Goal: Task Accomplishment & Management: Complete application form

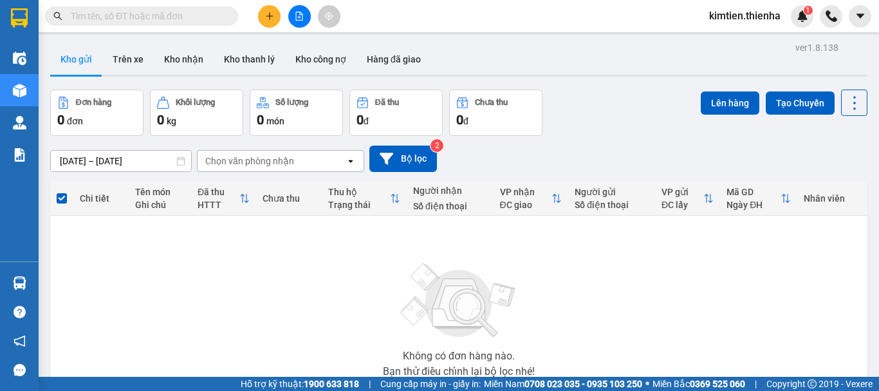
click at [270, 17] on icon "plus" at bounding box center [269, 16] width 9 height 9
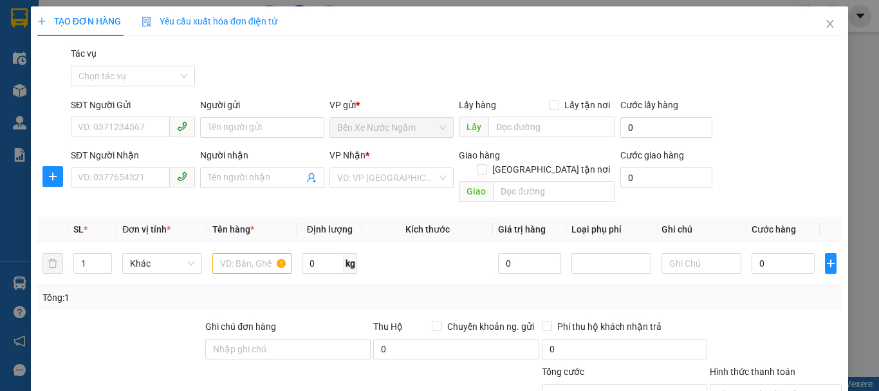
click at [146, 165] on div "SĐT Người Nhận" at bounding box center [133, 157] width 124 height 19
click at [133, 175] on input "SĐT Người Nhận" at bounding box center [120, 177] width 99 height 21
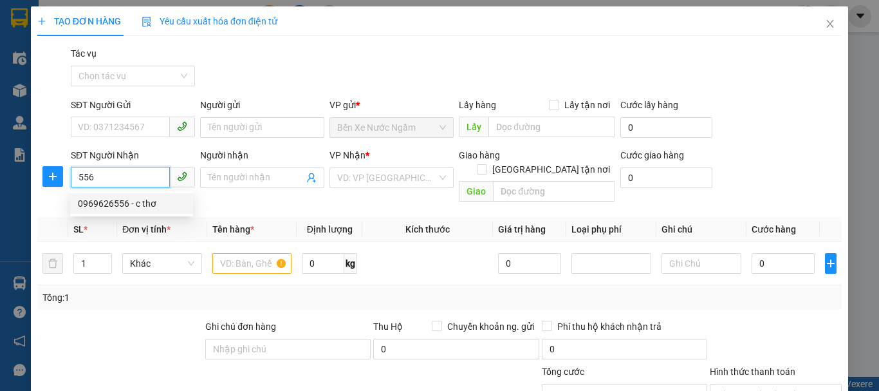
click at [133, 206] on div "0969626556 - c thơ" at bounding box center [132, 203] width 108 height 14
type input "0969626556"
type input "c thơ"
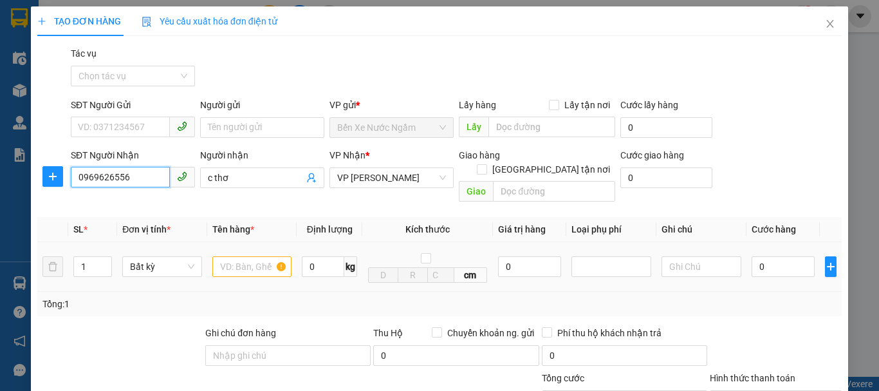
type input "0969626556"
click at [233, 258] on input "text" at bounding box center [252, 266] width 80 height 21
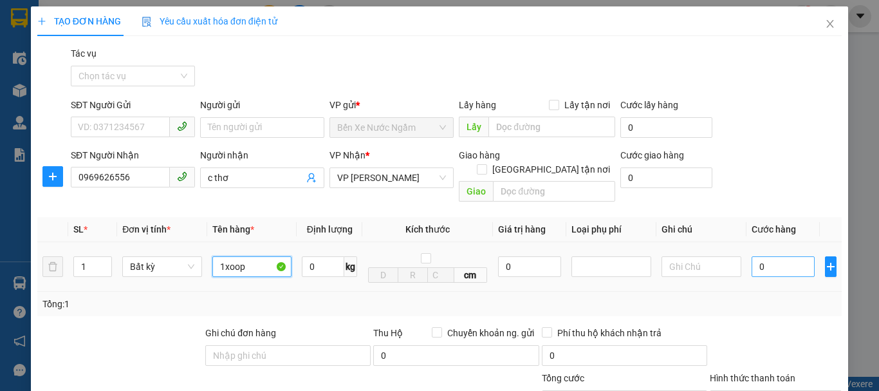
type input "1xoop"
click at [752, 257] on input "0" at bounding box center [783, 266] width 63 height 21
type input "5"
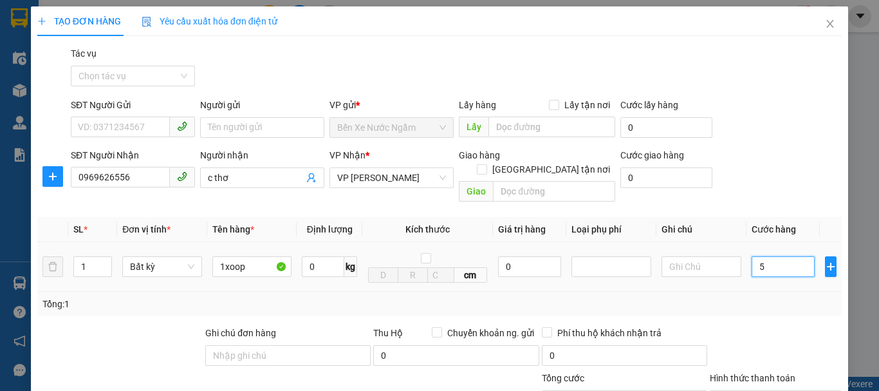
type input "50"
type input "500"
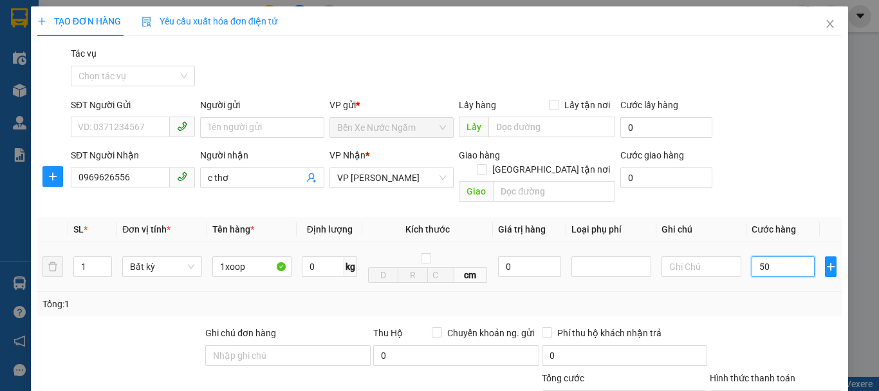
type input "500"
type input "5.000"
type input "50.000"
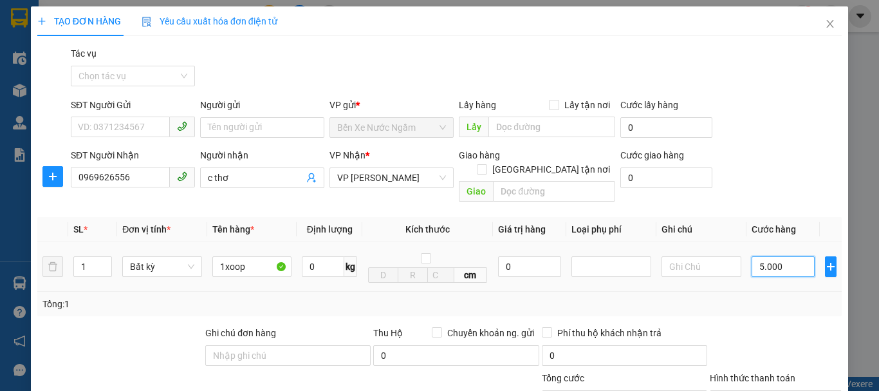
type input "50.000"
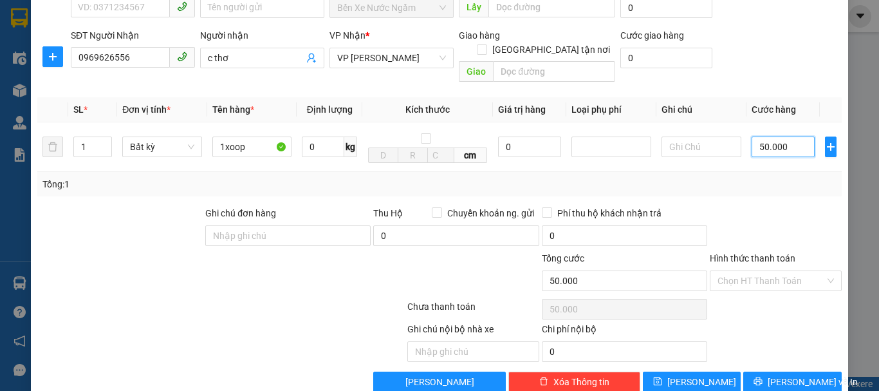
scroll to position [133, 0]
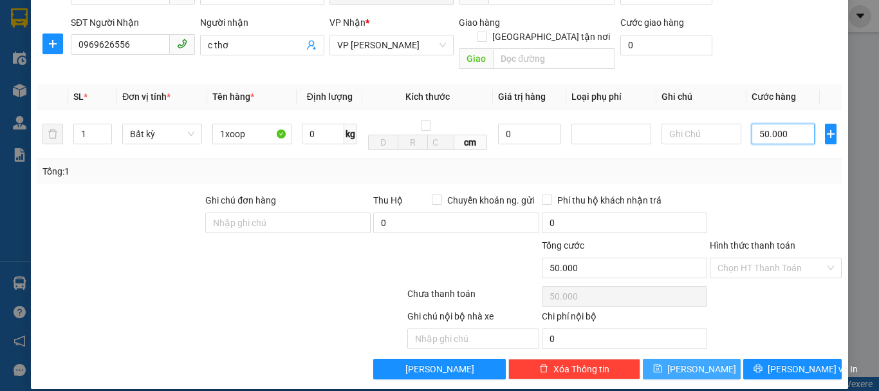
type input "50.000"
click at [684, 362] on span "[PERSON_NAME]" at bounding box center [702, 369] width 69 height 14
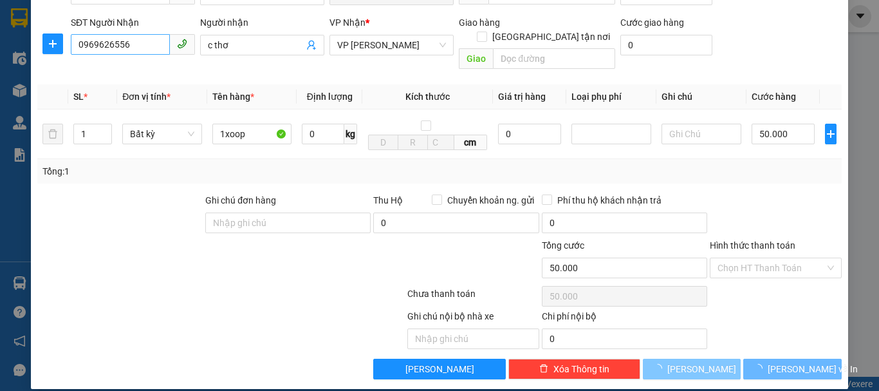
type input "0"
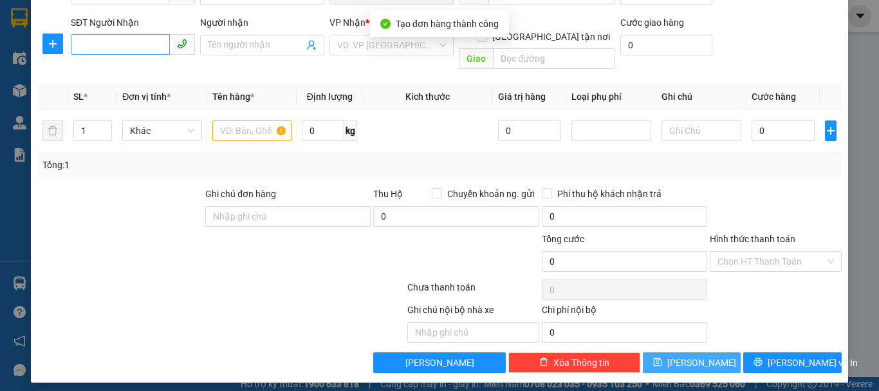
scroll to position [126, 0]
